Goal: Task Accomplishment & Management: Manage account settings

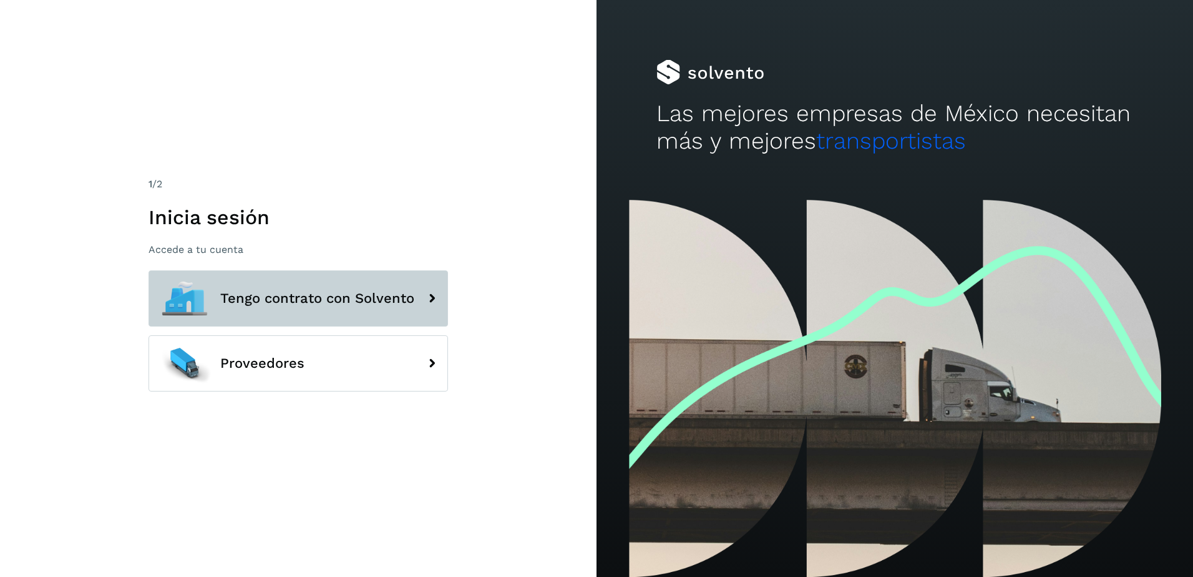
click at [429, 296] on icon at bounding box center [431, 298] width 25 height 25
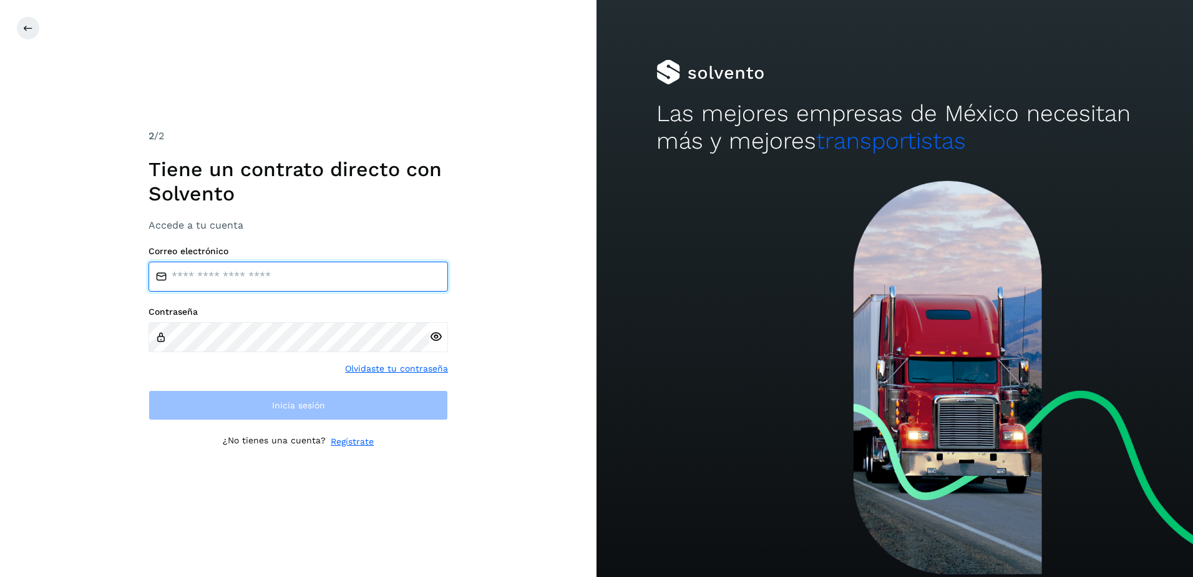
type input "**********"
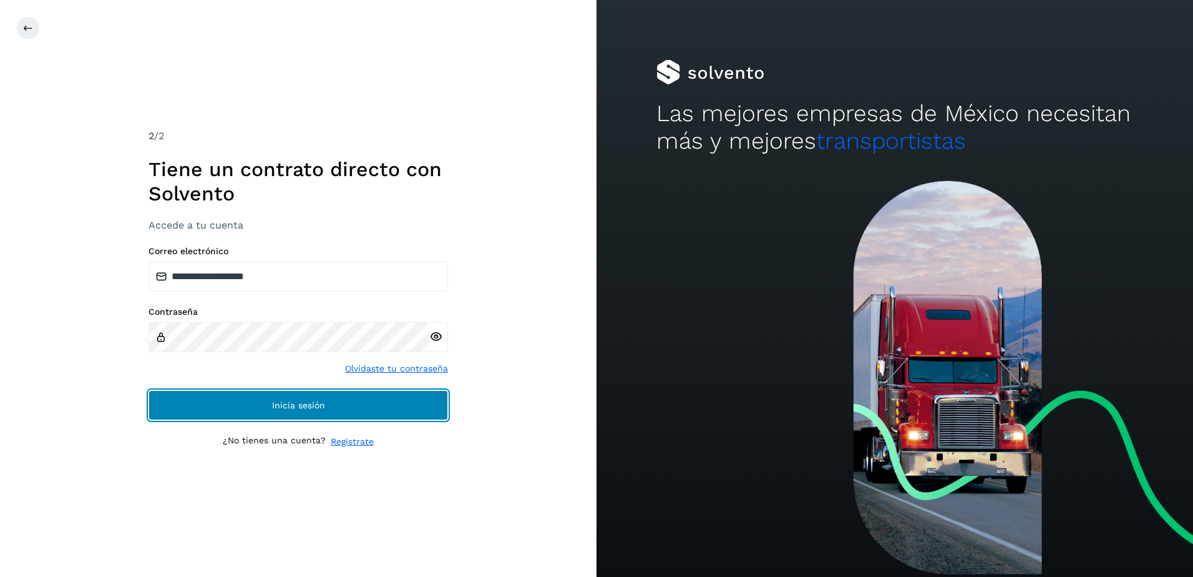
click at [344, 396] on button "Inicia sesión" at bounding box center [297, 405] width 299 height 30
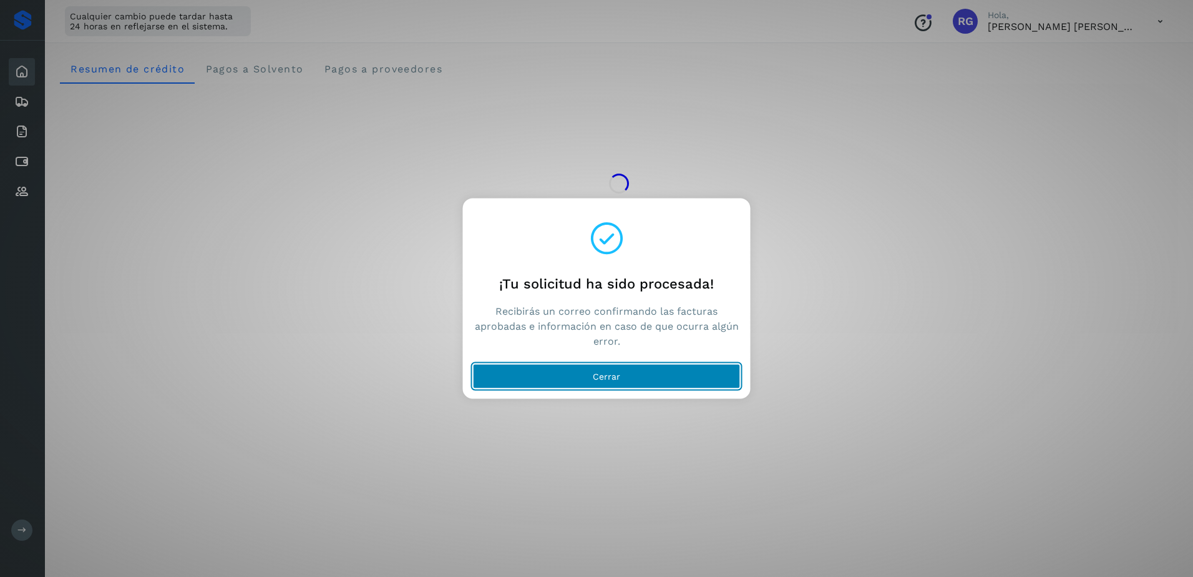
click at [526, 381] on button "Cerrar" at bounding box center [607, 376] width 268 height 25
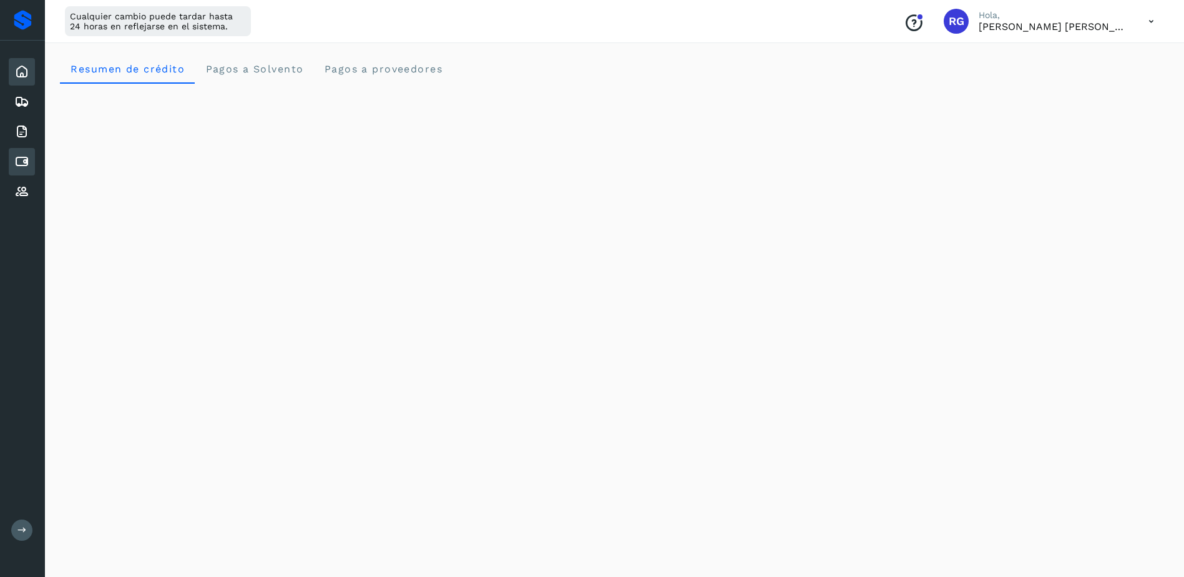
click at [28, 157] on icon at bounding box center [21, 161] width 15 height 15
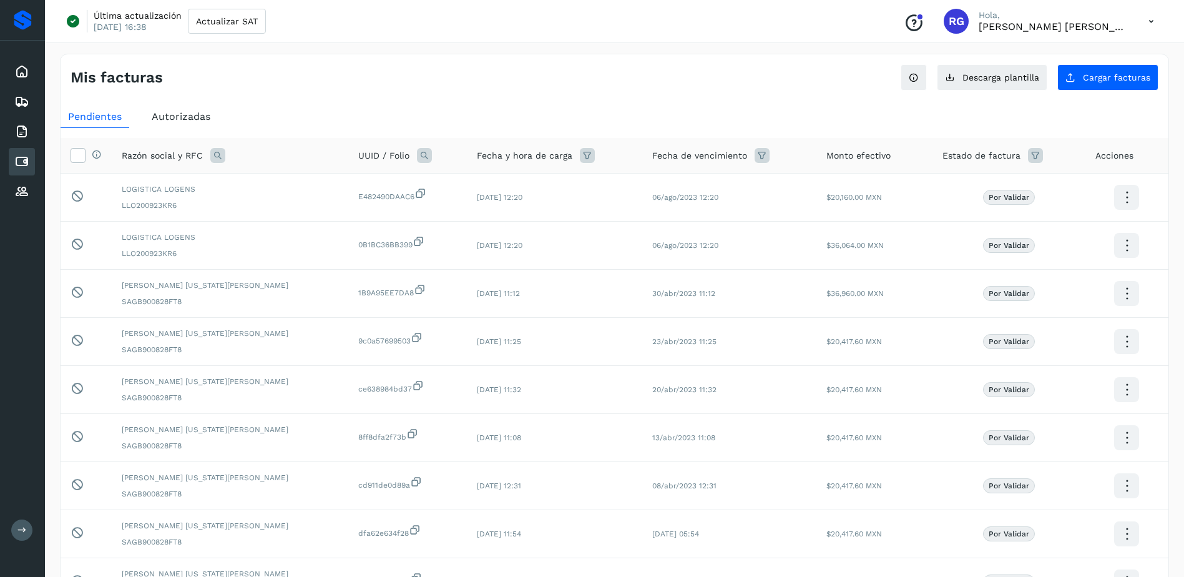
click at [203, 117] on span "Autorizadas" at bounding box center [181, 116] width 59 height 12
